Goal: Task Accomplishment & Management: Use online tool/utility

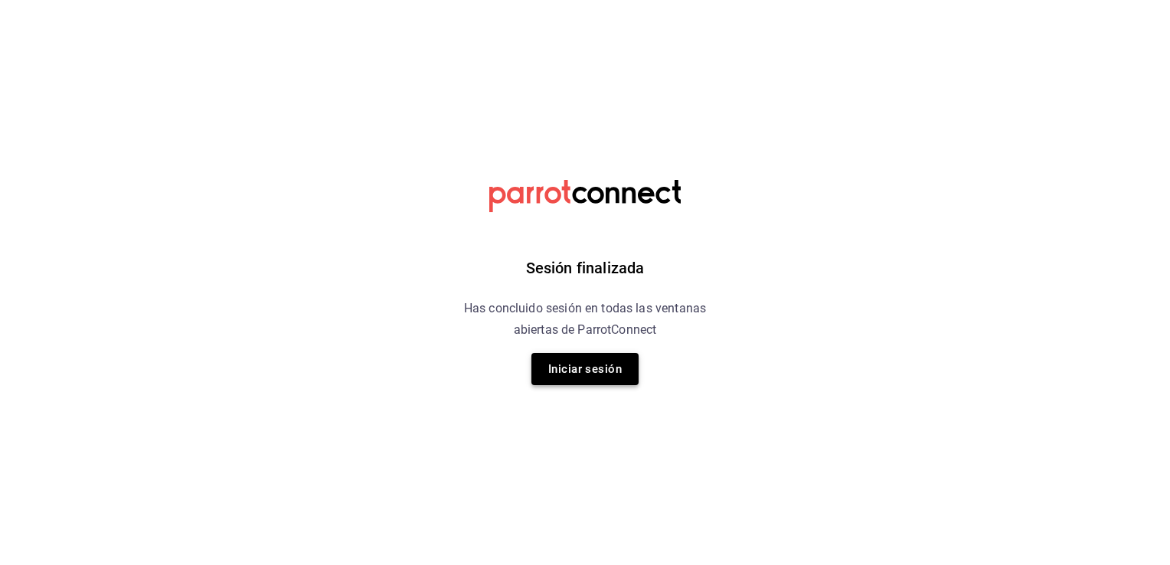
click at [587, 364] on button "Iniciar sesión" at bounding box center [584, 369] width 107 height 32
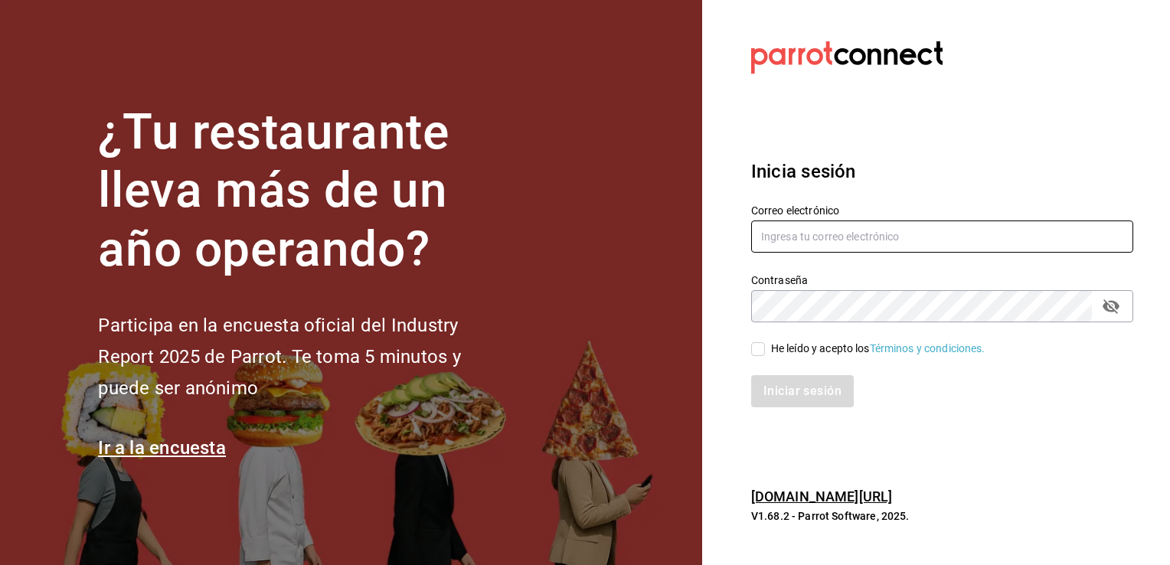
type input "sergio.villalobos@costeno.com"
click at [755, 346] on input "He leído y acepto los Términos y condiciones." at bounding box center [758, 349] width 14 height 14
checkbox input "true"
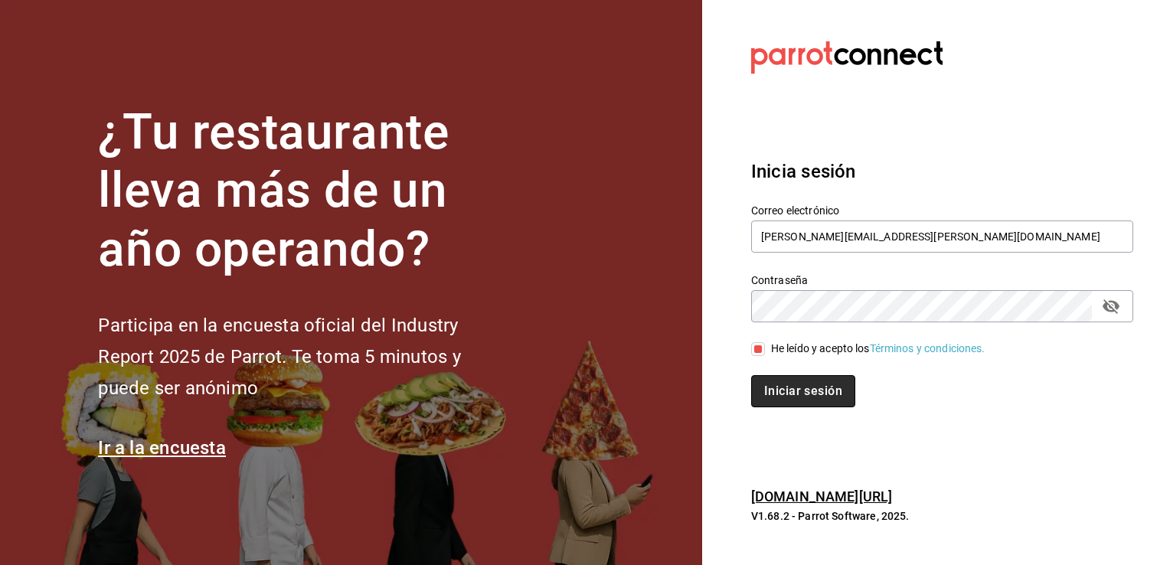
click at [784, 380] on button "Iniciar sesión" at bounding box center [803, 391] width 104 height 32
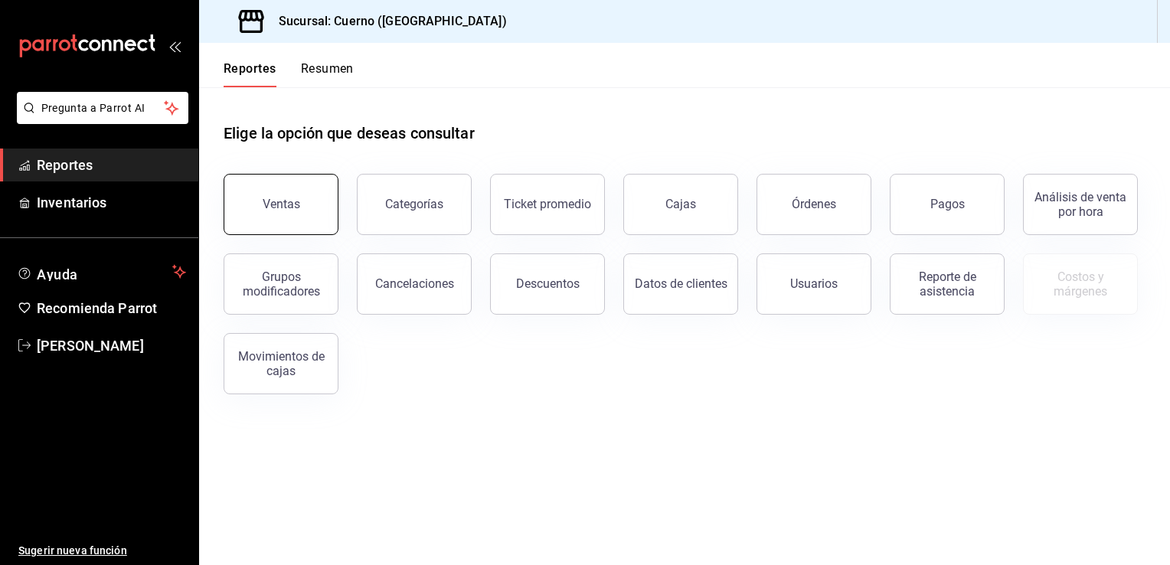
click at [296, 190] on button "Ventas" at bounding box center [281, 204] width 115 height 61
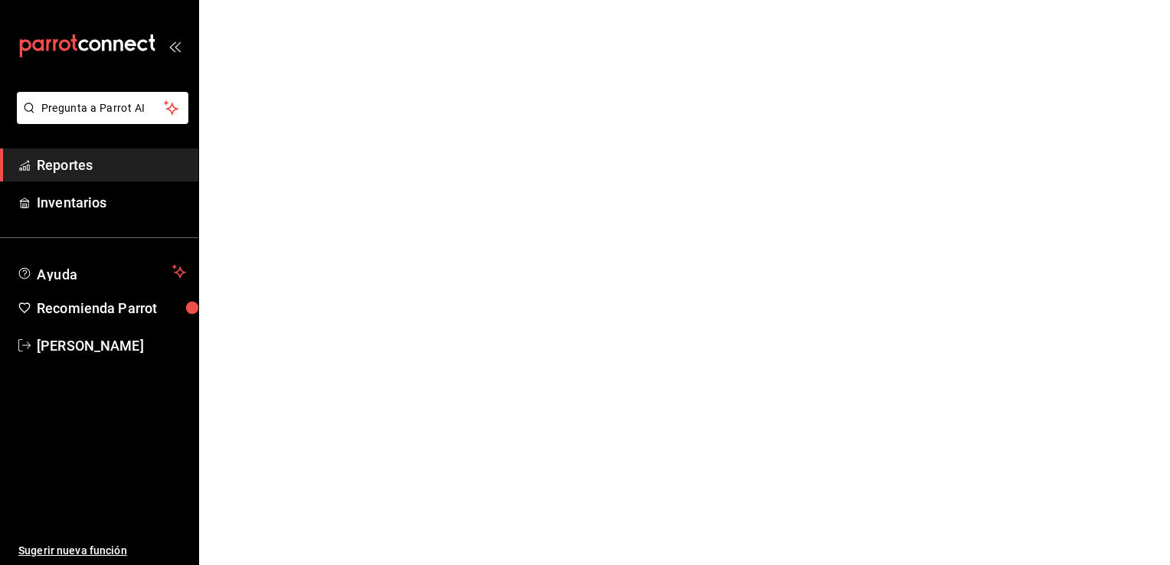
click at [279, 0] on html "Pregunta a Parrot AI Reportes Inventarios Ayuda Recomienda Parrot [PERSON_NAME]…" at bounding box center [585, 0] width 1170 height 0
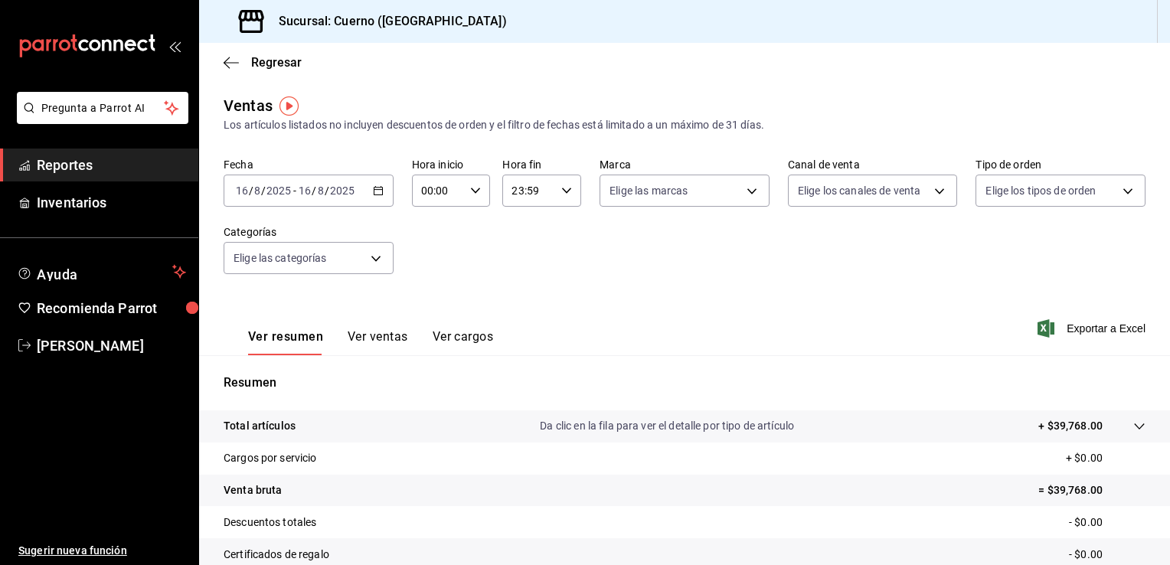
click at [384, 197] on div "[DATE] [DATE] - [DATE] [DATE]" at bounding box center [309, 191] width 170 height 32
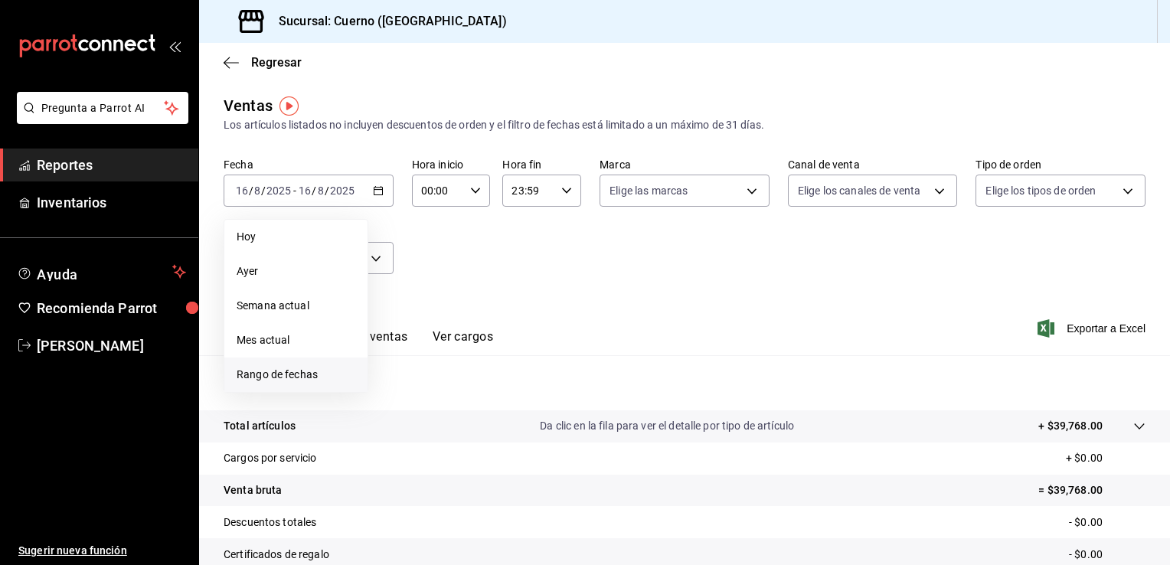
click at [300, 369] on span "Rango de fechas" at bounding box center [296, 375] width 119 height 16
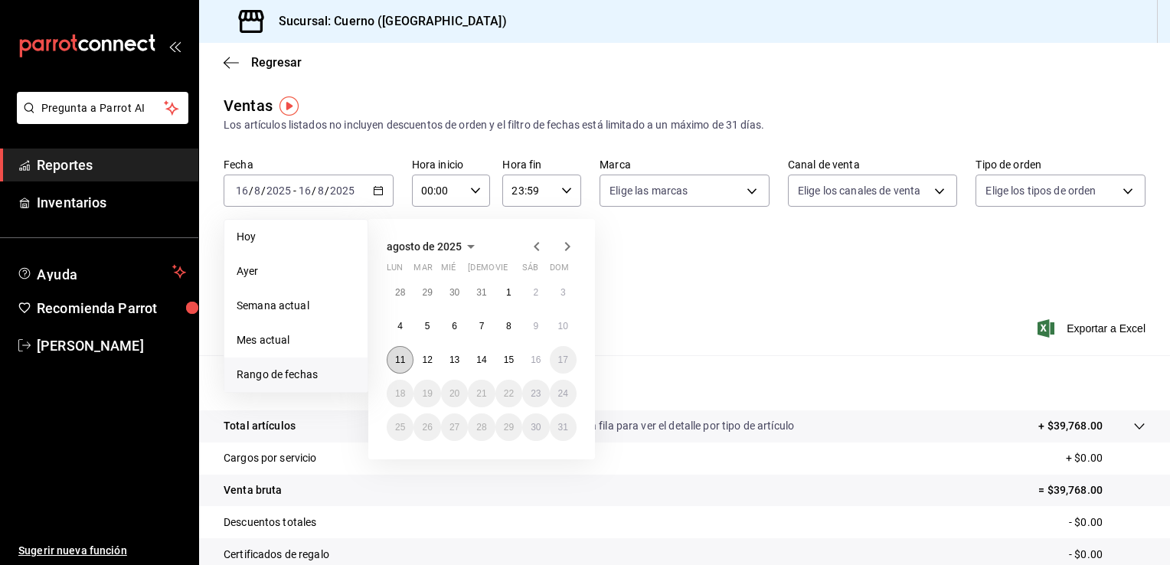
click at [401, 360] on abbr "11" at bounding box center [400, 359] width 10 height 11
click at [535, 358] on abbr "16" at bounding box center [536, 359] width 10 height 11
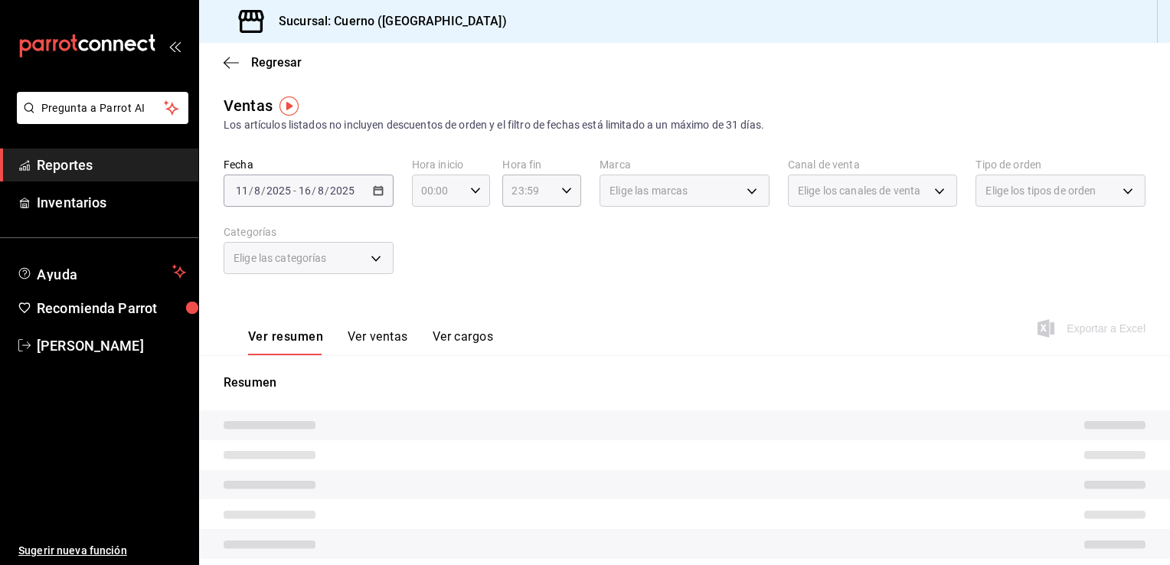
click at [475, 191] on \(Stroke\) "button" at bounding box center [475, 190] width 9 height 5
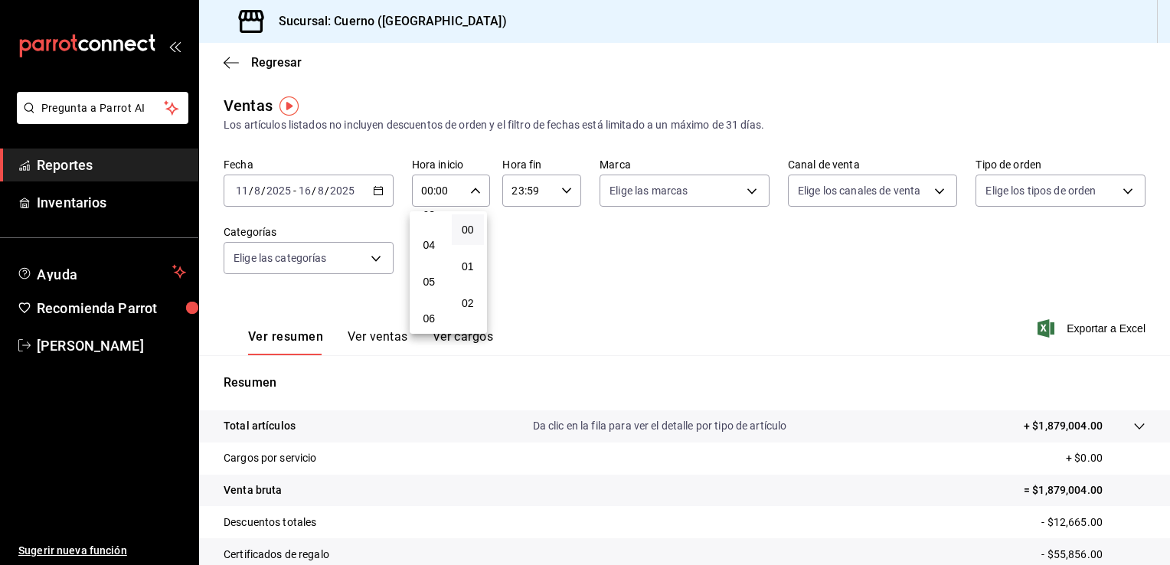
click at [423, 276] on button "05" at bounding box center [429, 281] width 33 height 31
type input "05:00"
click at [608, 258] on div at bounding box center [585, 282] width 1170 height 565
click at [717, 188] on body "Pregunta a Parrot AI Reportes Inventarios Ayuda Recomienda Parrot [PERSON_NAME]…" at bounding box center [585, 282] width 1170 height 565
click at [808, 244] on div at bounding box center [585, 282] width 1170 height 565
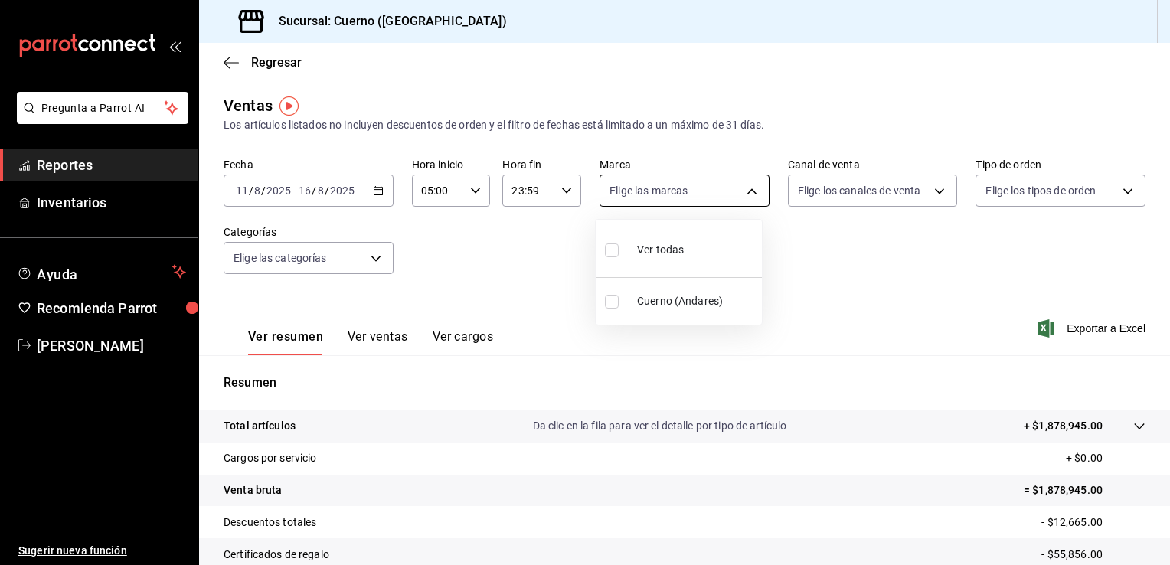
click at [729, 195] on body "Pregunta a Parrot AI Reportes Inventarios Ayuda Recomienda Parrot [PERSON_NAME]…" at bounding box center [585, 282] width 1170 height 565
click at [674, 303] on span "Cuerno (Andares)" at bounding box center [696, 301] width 119 height 16
type input "c9e961b9-bc29-480f-a65c-324ff110f526"
checkbox input "true"
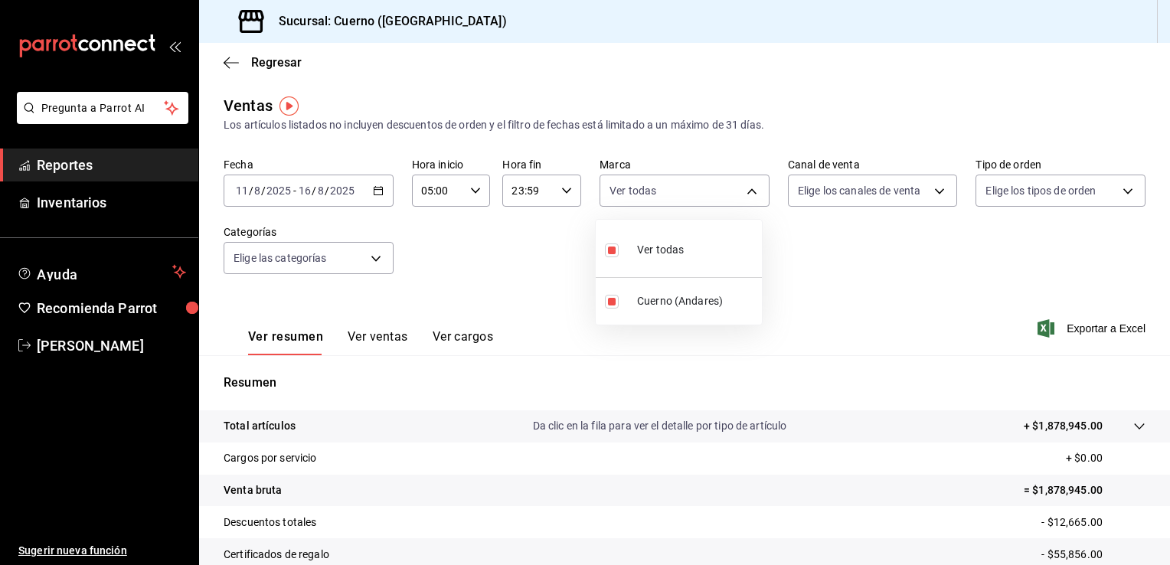
click at [1082, 323] on div at bounding box center [585, 282] width 1170 height 565
click at [1081, 332] on span "Exportar a Excel" at bounding box center [1092, 328] width 105 height 18
